Goal: Information Seeking & Learning: Find specific fact

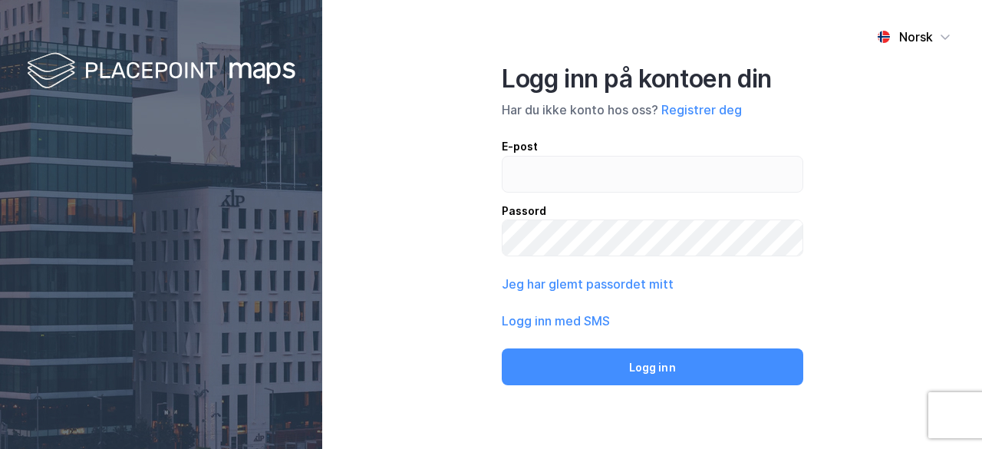
type input "[EMAIL_ADDRESS][DOMAIN_NAME]"
click at [884, 236] on div "Norsk Logg inn på kontoen din Har du ikke konto hos oss? Registrer deg E-post […" at bounding box center [652, 224] width 660 height 449
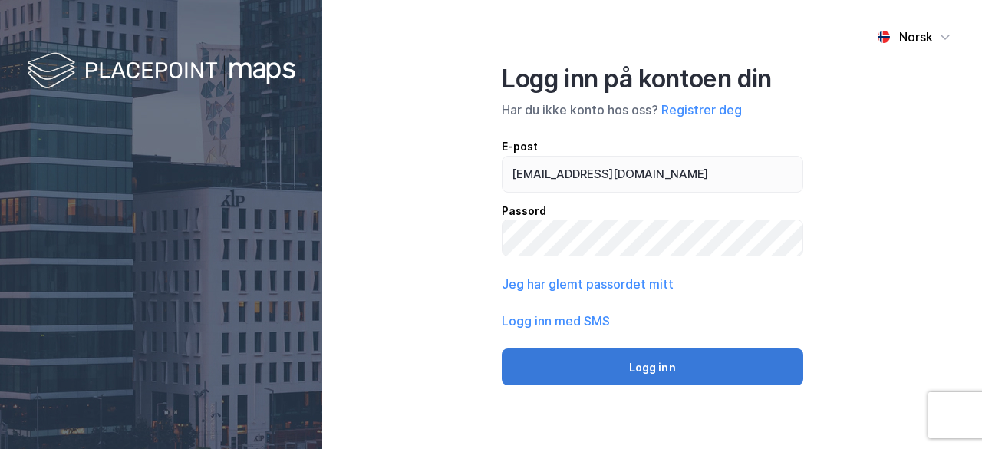
click at [718, 370] on button "Logg inn" at bounding box center [652, 366] width 301 height 37
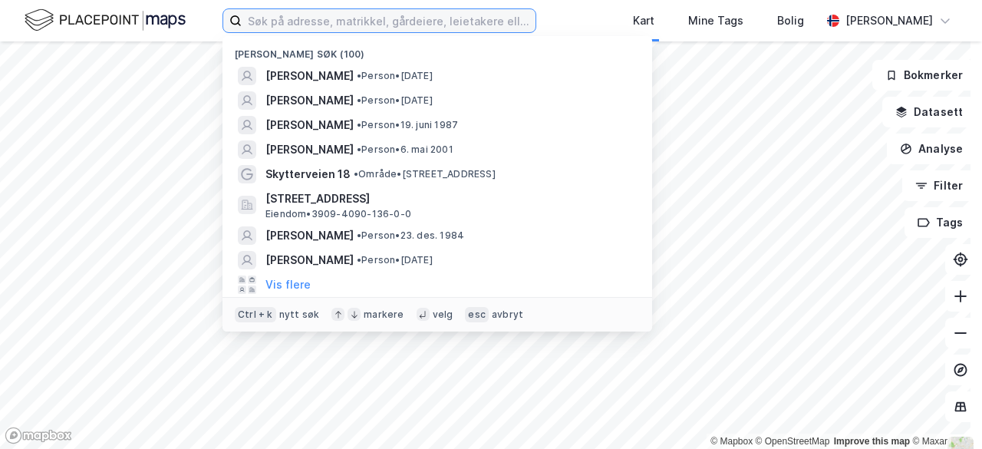
click at [365, 25] on input at bounding box center [389, 20] width 294 height 23
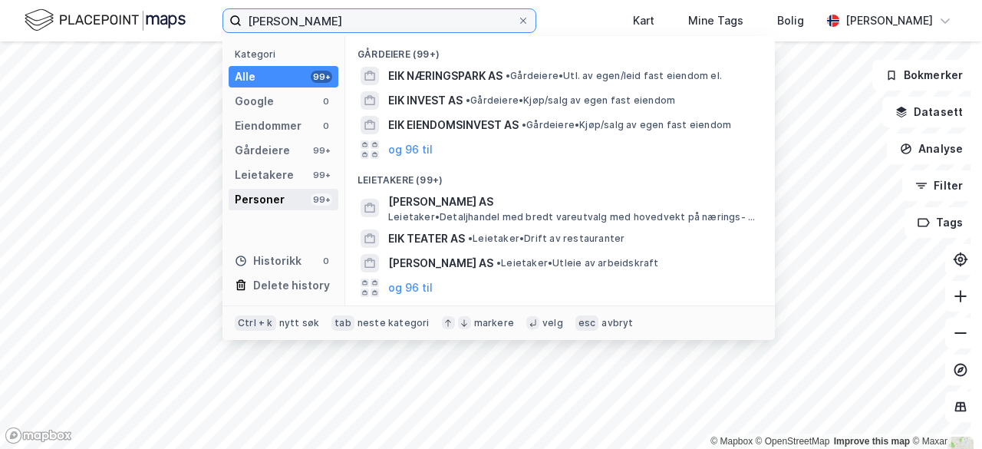
type input "[PERSON_NAME]"
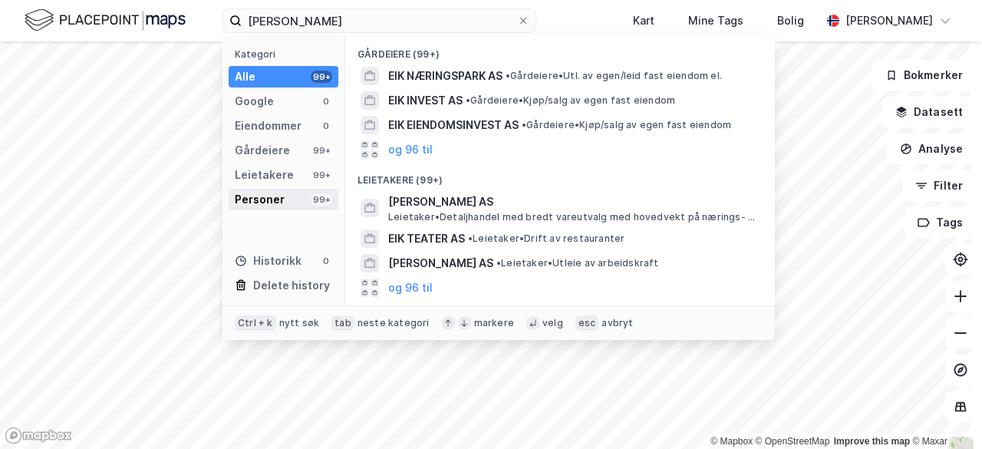
click at [295, 199] on div "Personer 99+" at bounding box center [284, 199] width 110 height 21
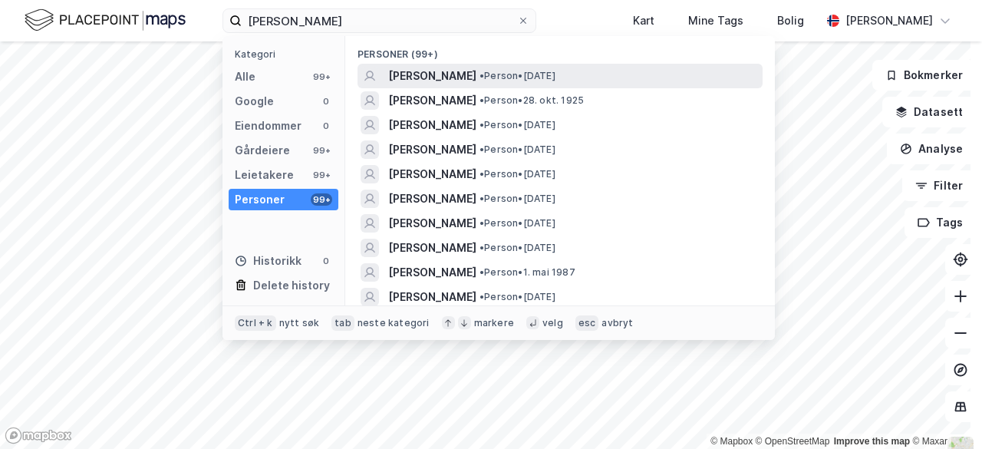
click at [453, 77] on span "[PERSON_NAME]" at bounding box center [432, 76] width 88 height 18
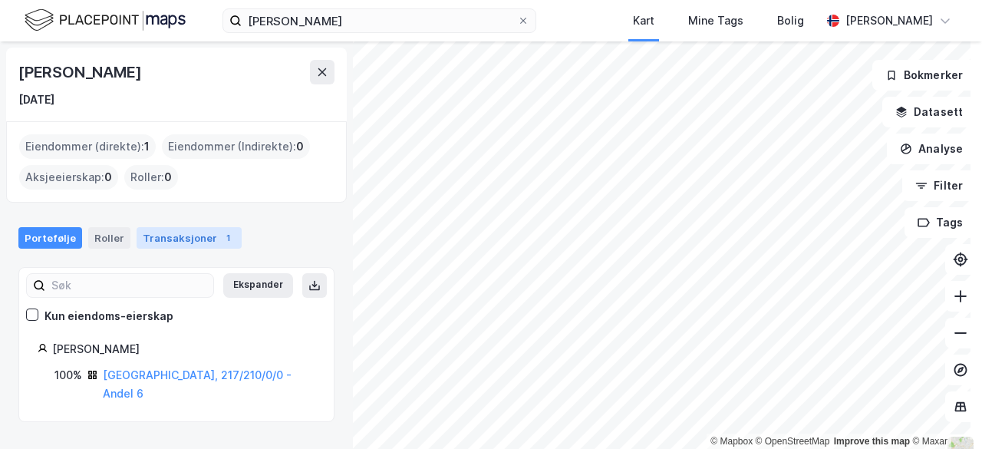
click at [220, 235] on div "1" at bounding box center [227, 237] width 15 height 15
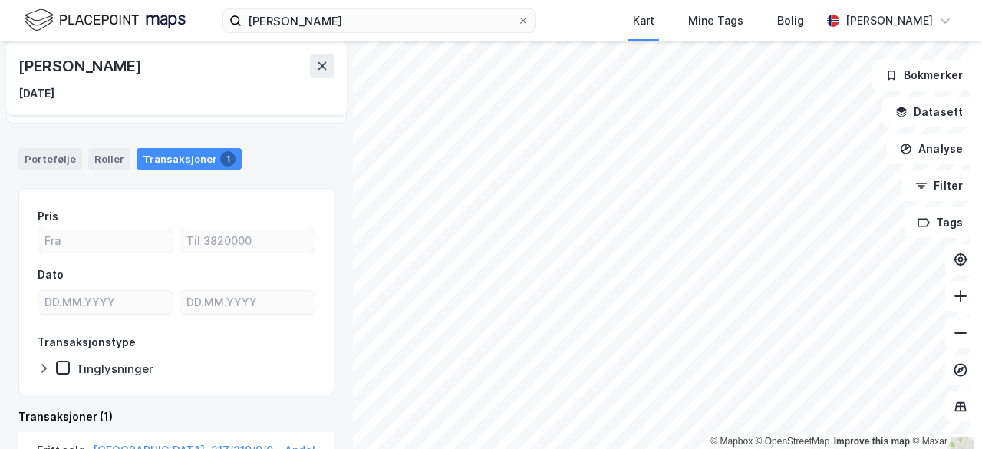
scroll to position [248, 0]
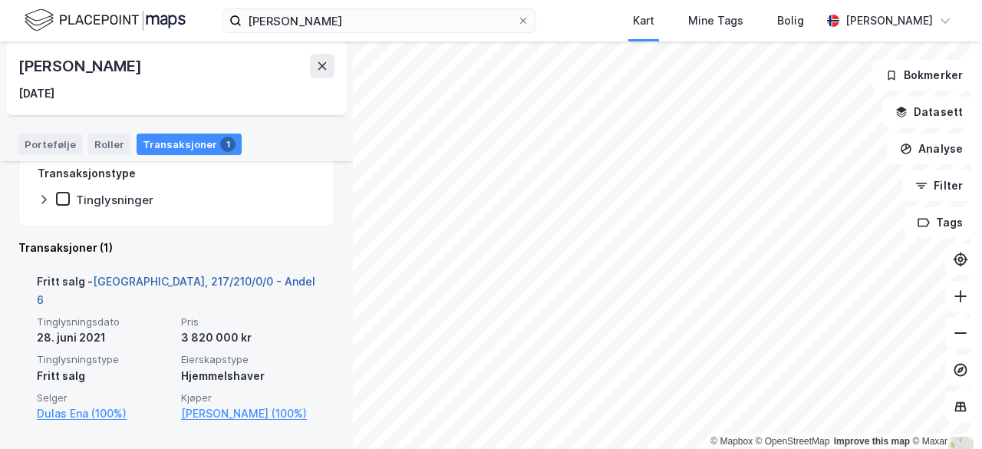
click at [210, 278] on link "[GEOGRAPHIC_DATA], 217/210/0/0 - Andel 6" at bounding box center [176, 290] width 278 height 31
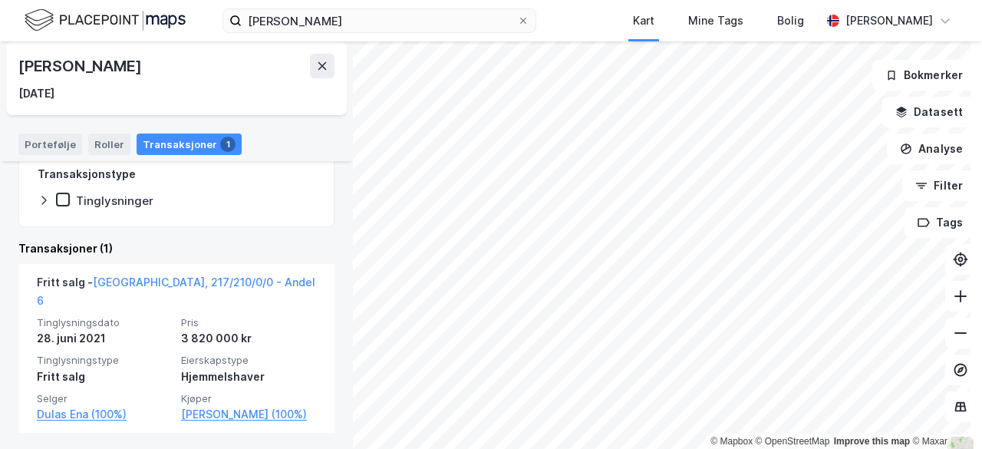
scroll to position [248, 0]
